Goal: Complete application form

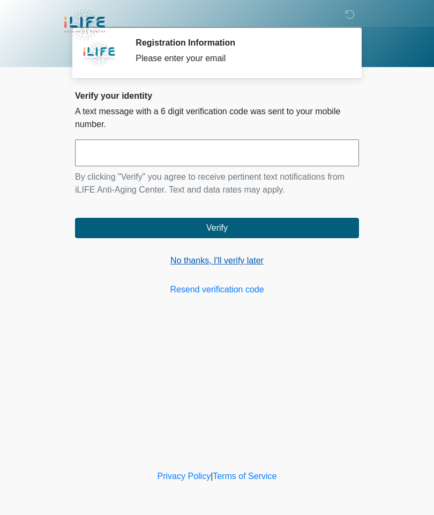
click at [233, 257] on link "No thanks, I'll verify later" at bounding box center [217, 260] width 284 height 13
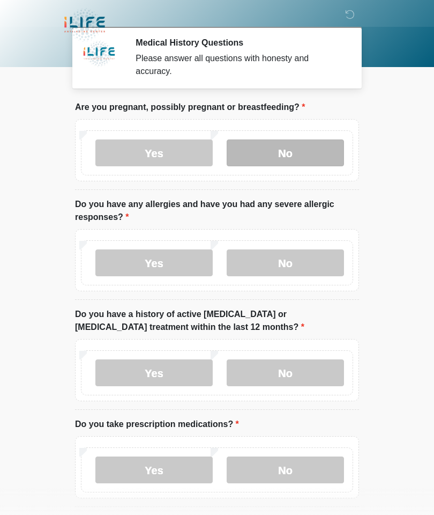
click at [288, 150] on label "No" at bounding box center [285, 152] width 117 height 27
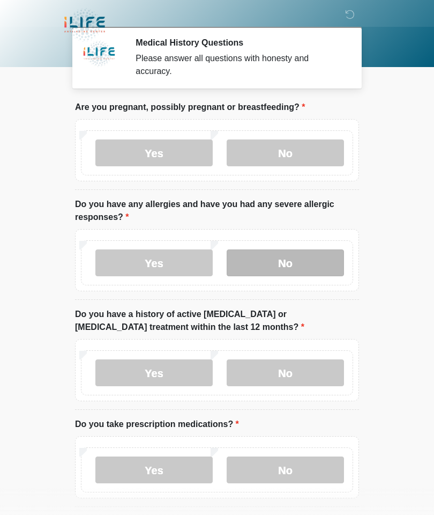
click at [290, 254] on label "No" at bounding box center [285, 262] width 117 height 27
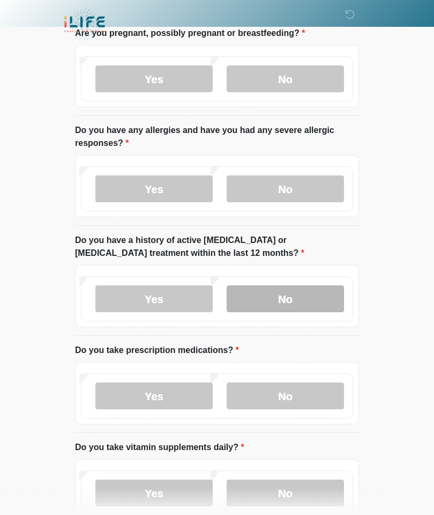
click at [280, 298] on label "No" at bounding box center [285, 299] width 117 height 27
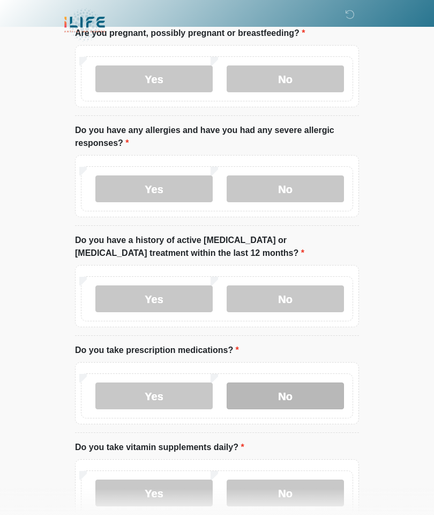
click at [283, 389] on label "No" at bounding box center [285, 395] width 117 height 27
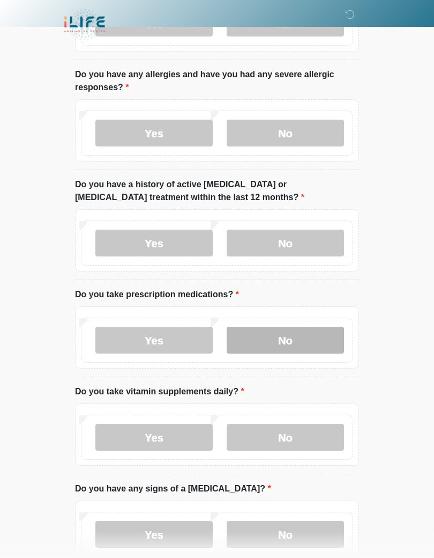
scroll to position [151, 0]
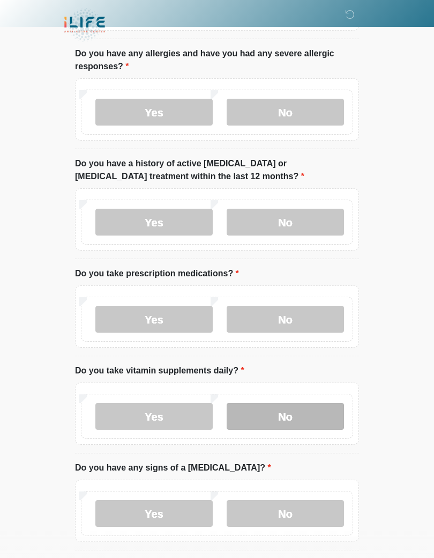
click at [284, 412] on label "No" at bounding box center [285, 416] width 117 height 27
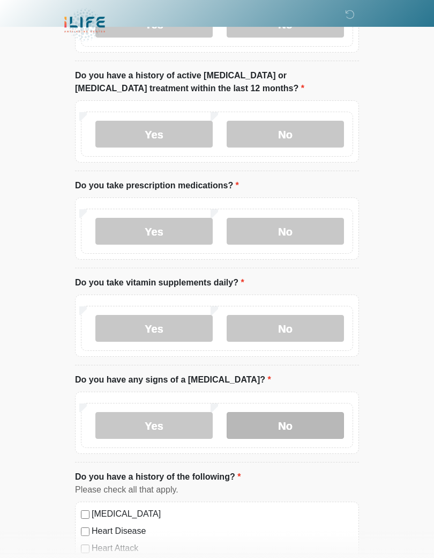
click at [287, 422] on label "No" at bounding box center [285, 425] width 117 height 27
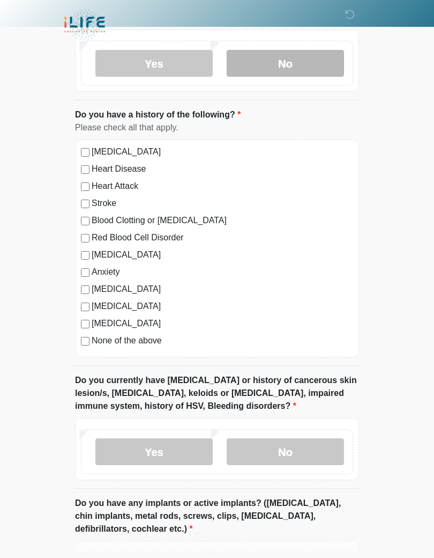
scroll to position [602, 0]
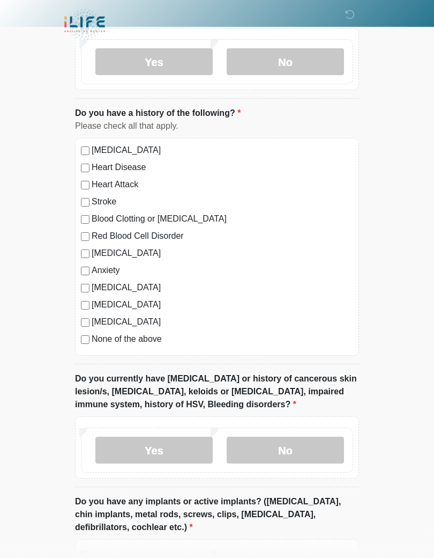
click at [153, 340] on label "None of the above" at bounding box center [223, 339] width 262 height 13
click at [292, 444] on label "No" at bounding box center [285, 450] width 117 height 27
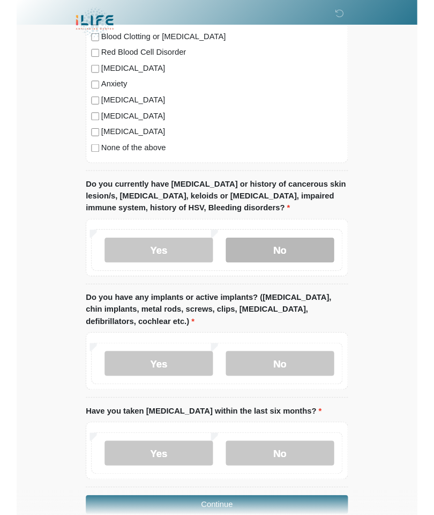
scroll to position [823, 0]
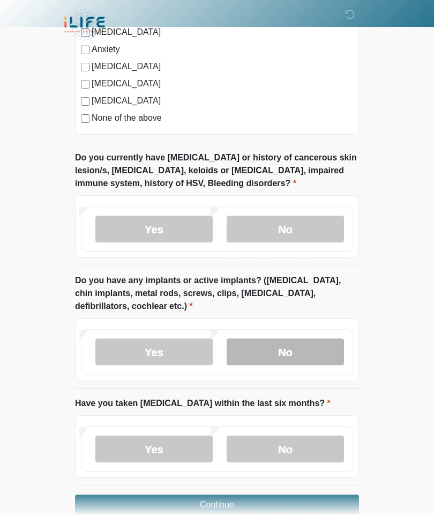
click at [288, 347] on label "No" at bounding box center [285, 351] width 117 height 27
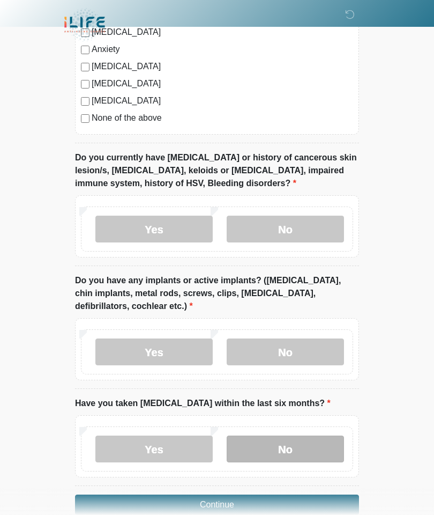
click at [283, 441] on label "No" at bounding box center [285, 448] width 117 height 27
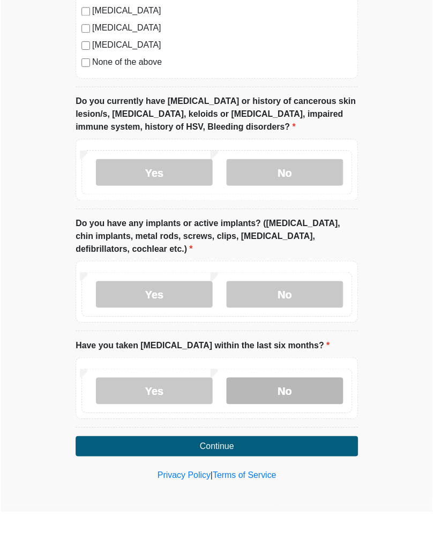
scroll to position [839, 0]
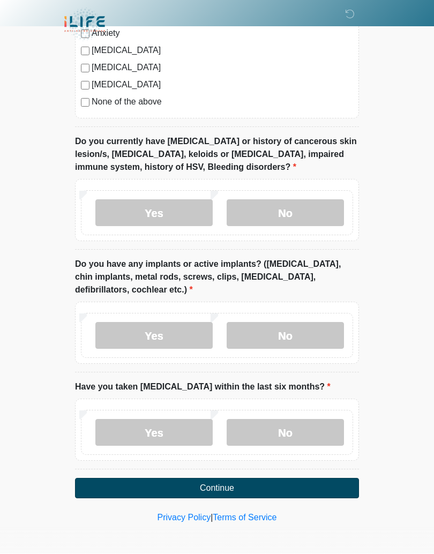
click at [216, 484] on button "Continue" at bounding box center [217, 489] width 284 height 20
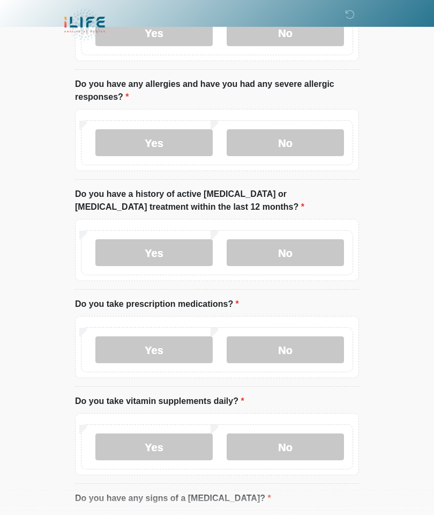
scroll to position [0, 0]
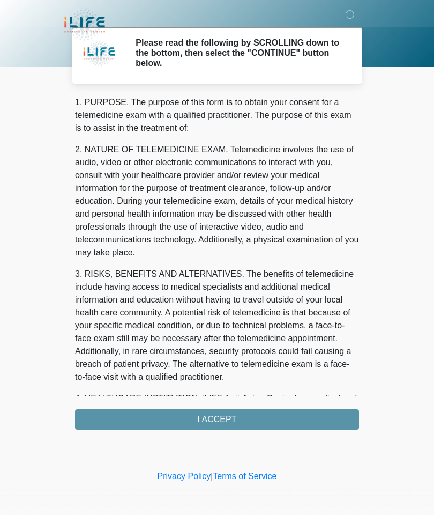
click at [218, 414] on div "1. PURPOSE. The purpose of this form is to obtain your consent for a telemedici…" at bounding box center [217, 263] width 284 height 334
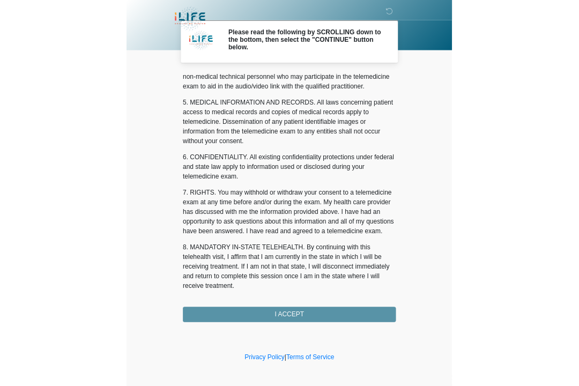
scroll to position [322, 0]
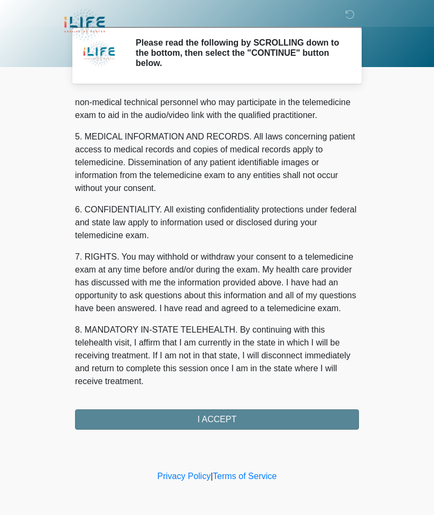
click at [228, 417] on button "I ACCEPT" at bounding box center [217, 419] width 284 height 20
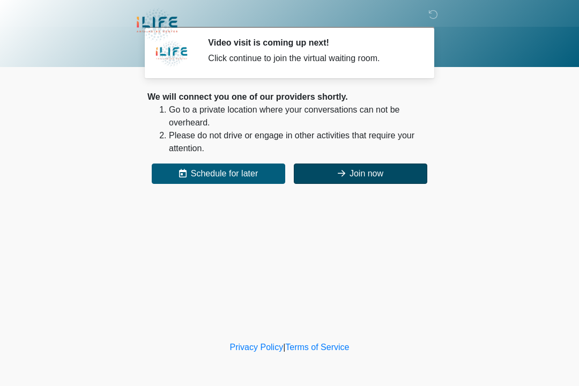
click at [369, 165] on button "Join now" at bounding box center [361, 174] width 134 height 20
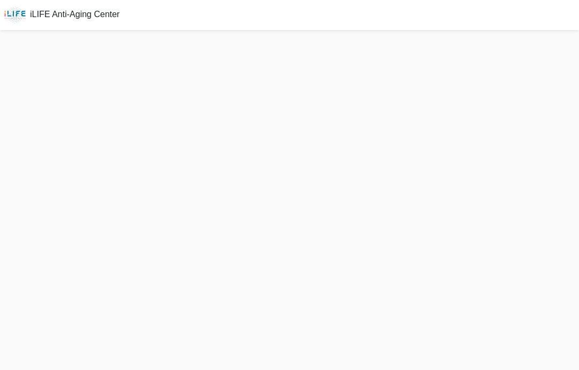
click at [567, 26] on div "iLIFE Anti-Aging Center" at bounding box center [289, 15] width 579 height 30
